Goal: Use online tool/utility: Use online tool/utility

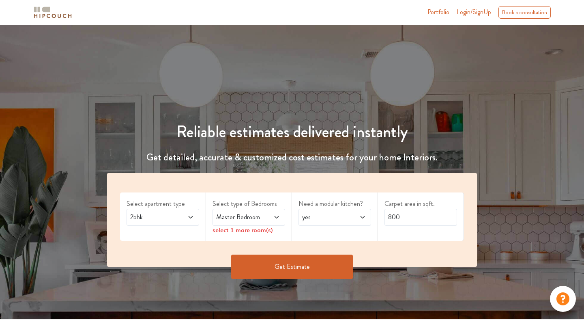
click at [192, 215] on icon at bounding box center [190, 217] width 6 height 6
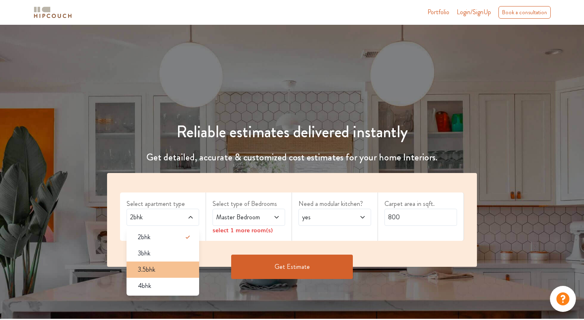
click at [175, 271] on div "3.5bhk" at bounding box center [165, 270] width 68 height 10
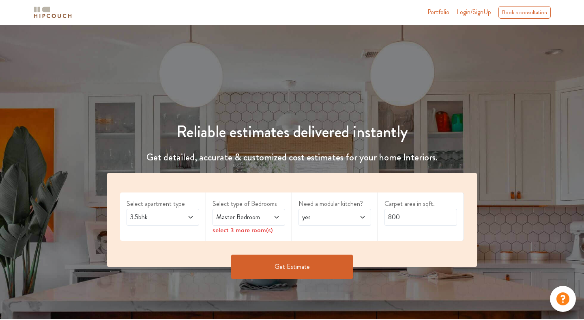
click at [278, 217] on icon at bounding box center [276, 217] width 6 height 6
click at [276, 218] on icon at bounding box center [276, 217] width 6 height 6
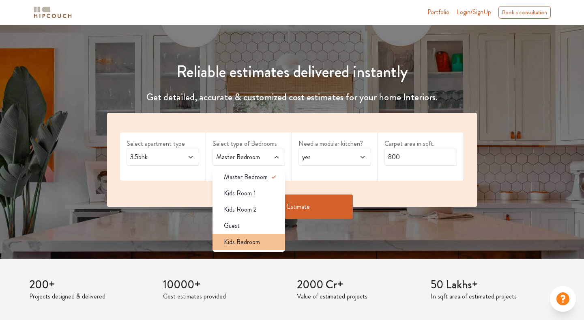
scroll to position [60, 0]
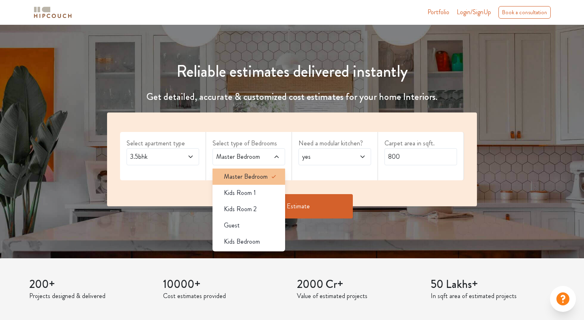
click at [267, 176] on div "Master Bedroom" at bounding box center [251, 177] width 68 height 10
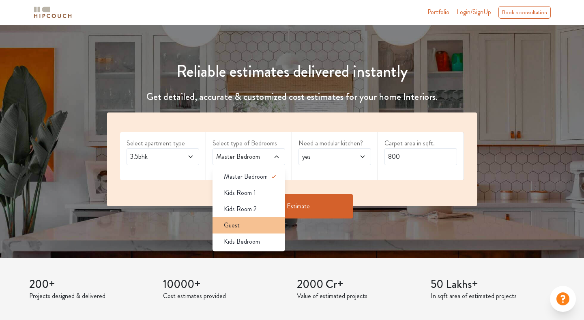
click at [260, 224] on div "Guest" at bounding box center [251, 225] width 68 height 10
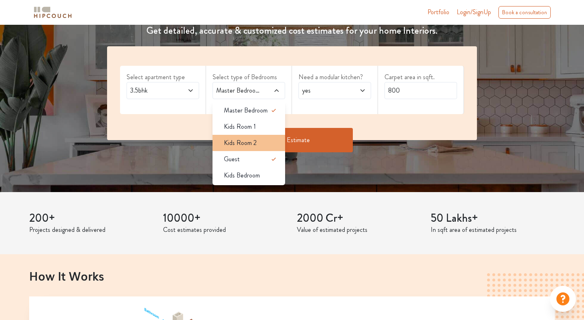
scroll to position [132, 0]
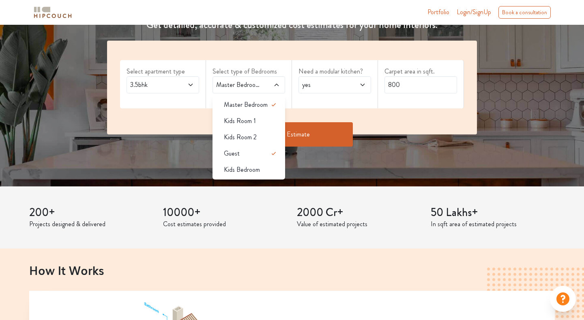
click at [309, 109] on div "Select apartment type 3.5bhk Select type of Bedrooms Master Bedroom,Guest Maste…" at bounding box center [292, 88] width 370 height 94
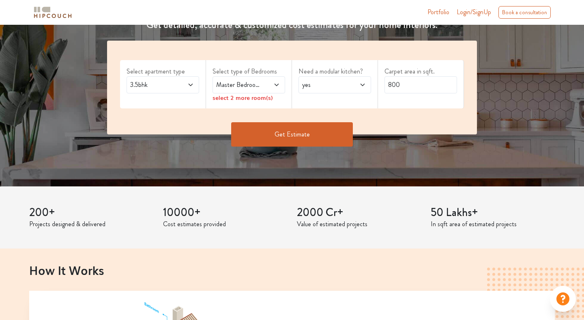
click at [276, 83] on icon at bounding box center [276, 85] width 6 height 6
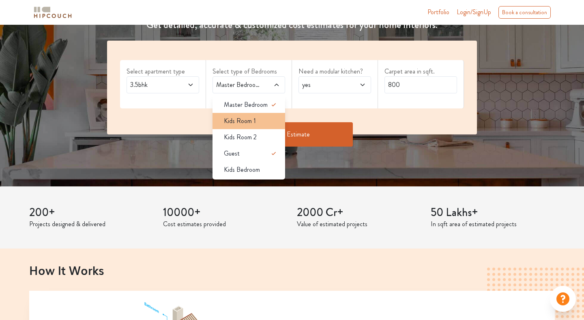
click at [269, 118] on div "Kids Room 1" at bounding box center [251, 121] width 68 height 10
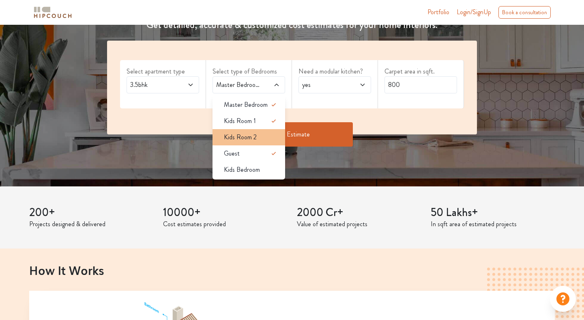
click at [262, 140] on div "Kids Room 2" at bounding box center [251, 137] width 68 height 10
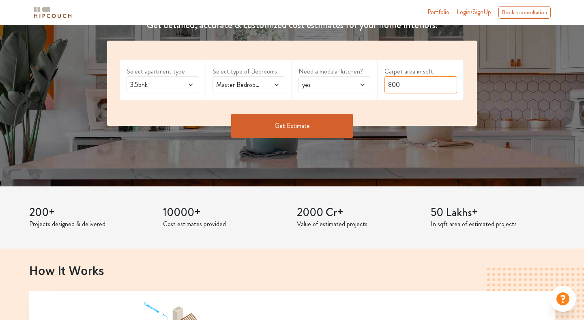
click at [391, 84] on input "800" at bounding box center [421, 84] width 73 height 17
type input "1200"
click at [335, 123] on button "Get Estimate" at bounding box center [292, 126] width 122 height 24
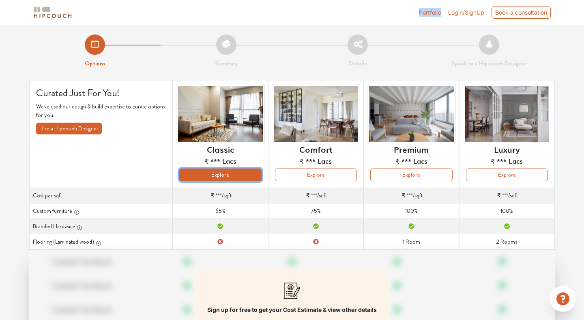
click at [225, 175] on button "Explore" at bounding box center [220, 174] width 82 height 13
